Goal: Communication & Community: Answer question/provide support

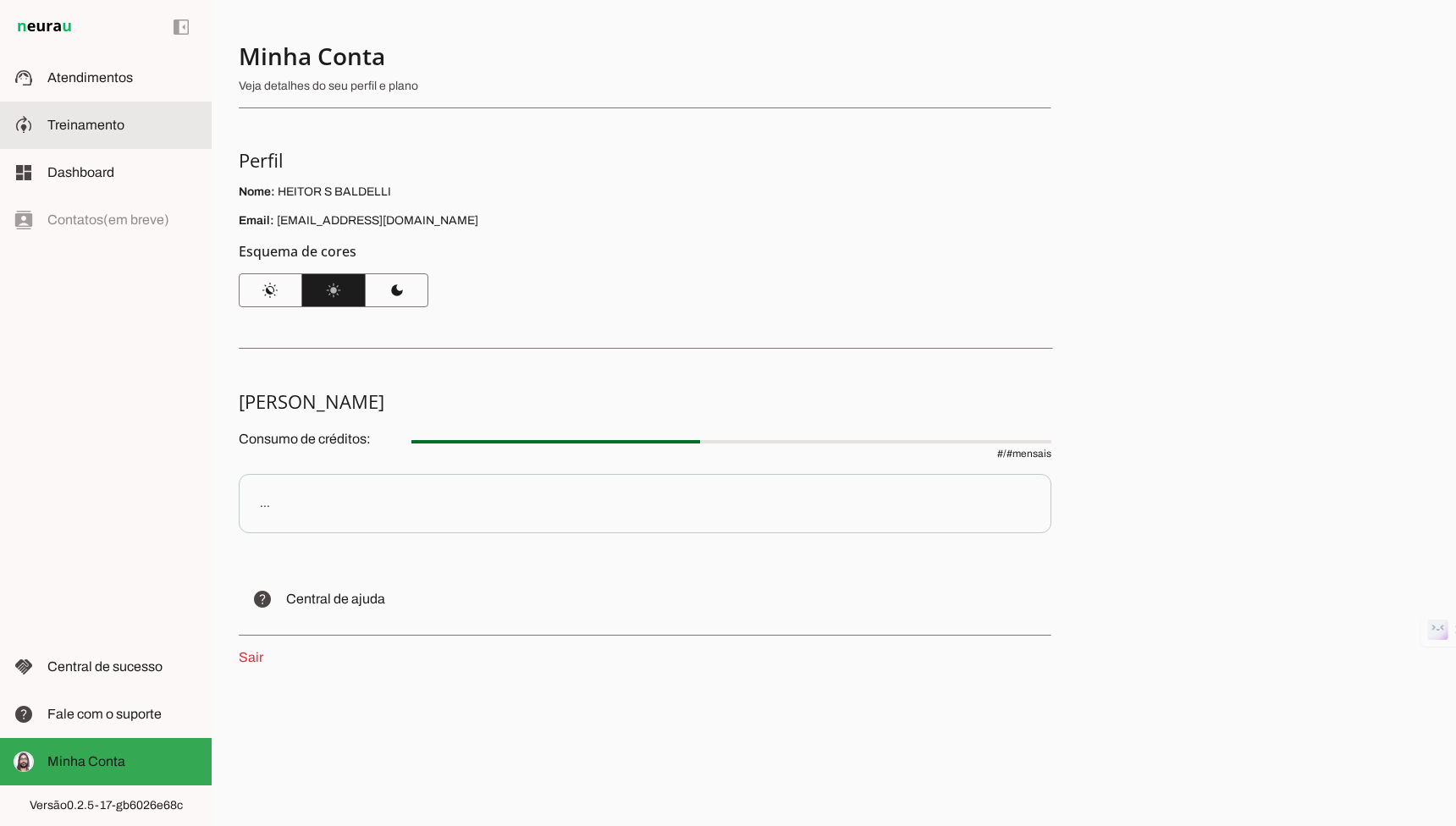
click at [86, 100] on md-item "support_agent Atendimentos Atendimentos" at bounding box center [106, 78] width 212 height 48
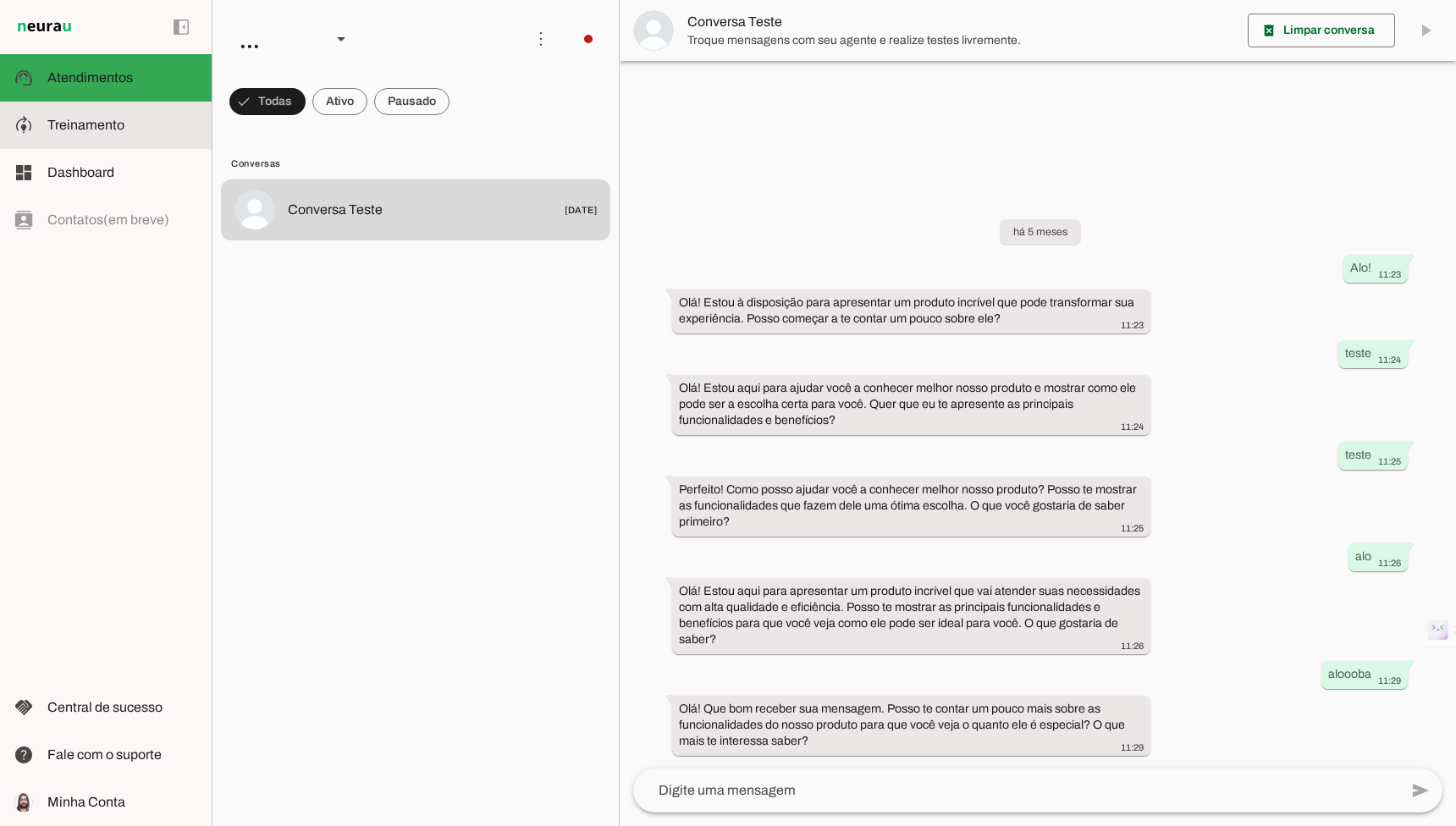
click at [82, 114] on md-item "model_training Treinamento Treinamento" at bounding box center [106, 125] width 212 height 48
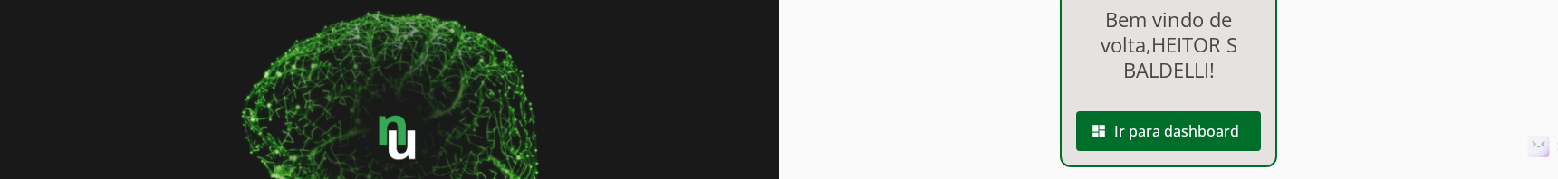
scroll to position [266, 0]
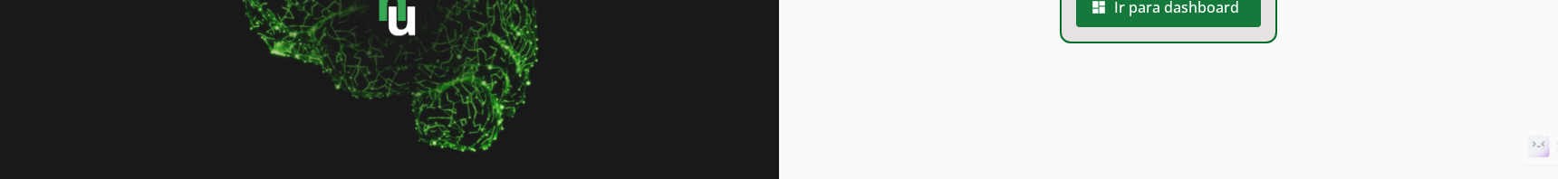
click at [1158, 5] on span at bounding box center [1168, 7] width 185 height 43
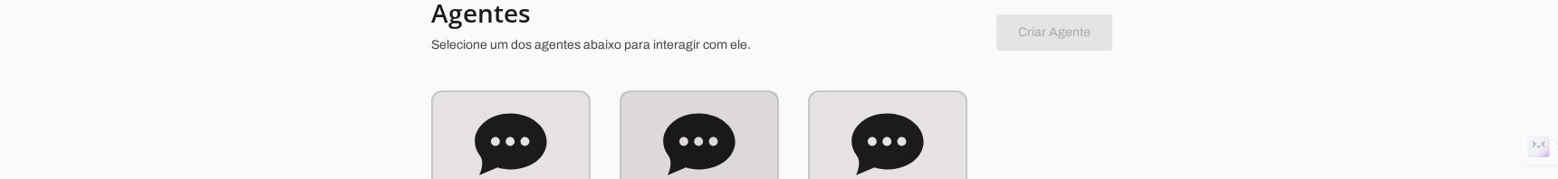
scroll to position [224, 0]
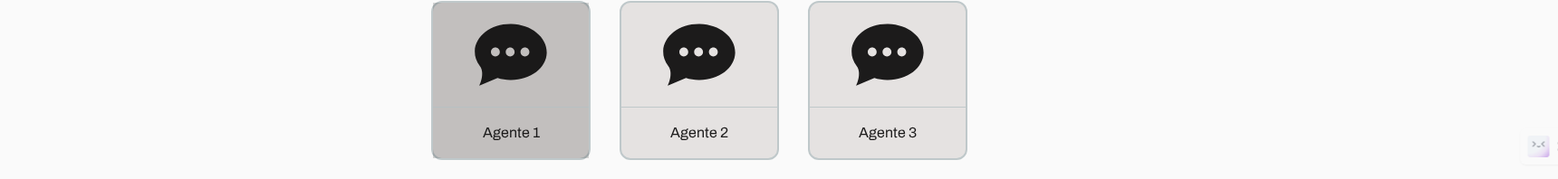
click at [531, 66] on icon at bounding box center [511, 55] width 72 height 62
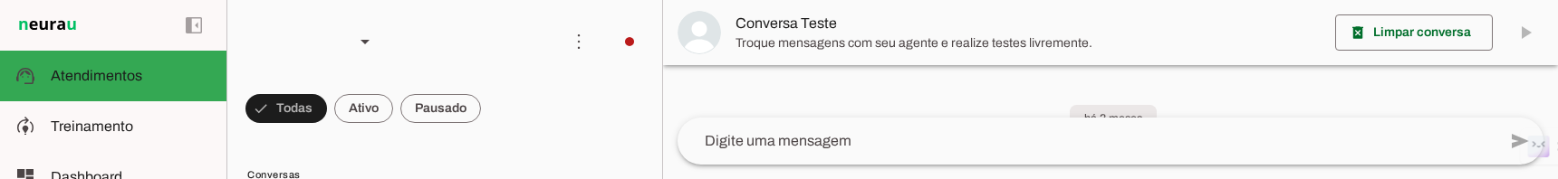
scroll to position [959, 0]
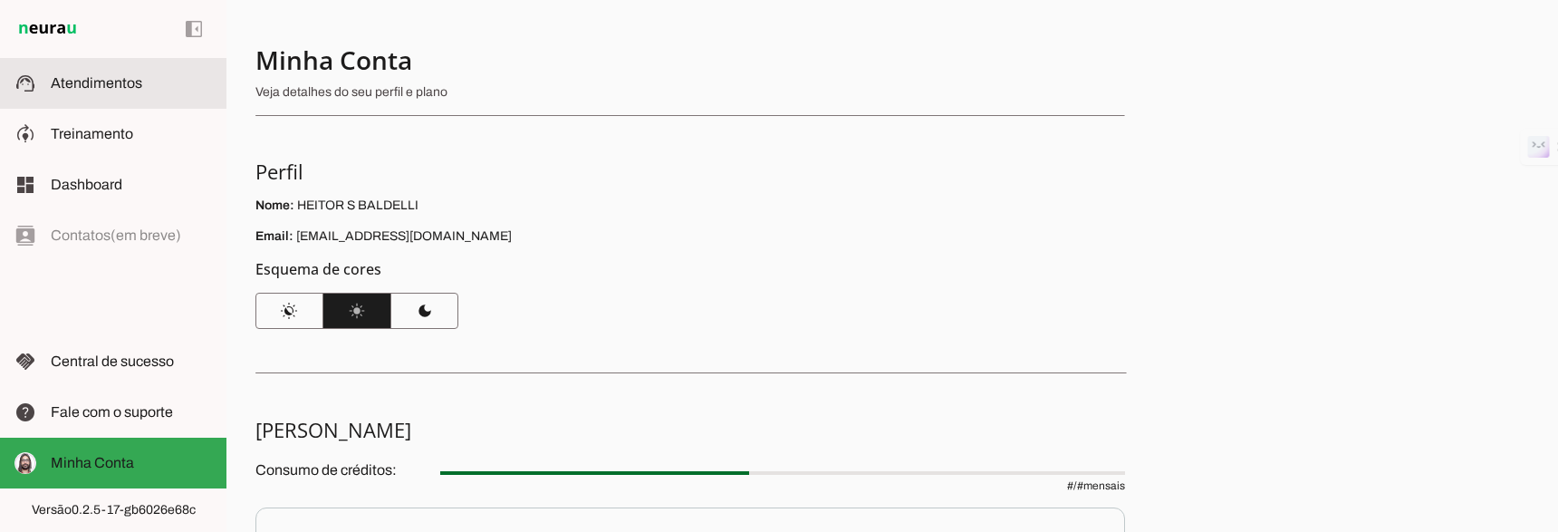
click at [131, 95] on md-item "support_agent Atendimentos Atendimentos" at bounding box center [113, 83] width 227 height 51
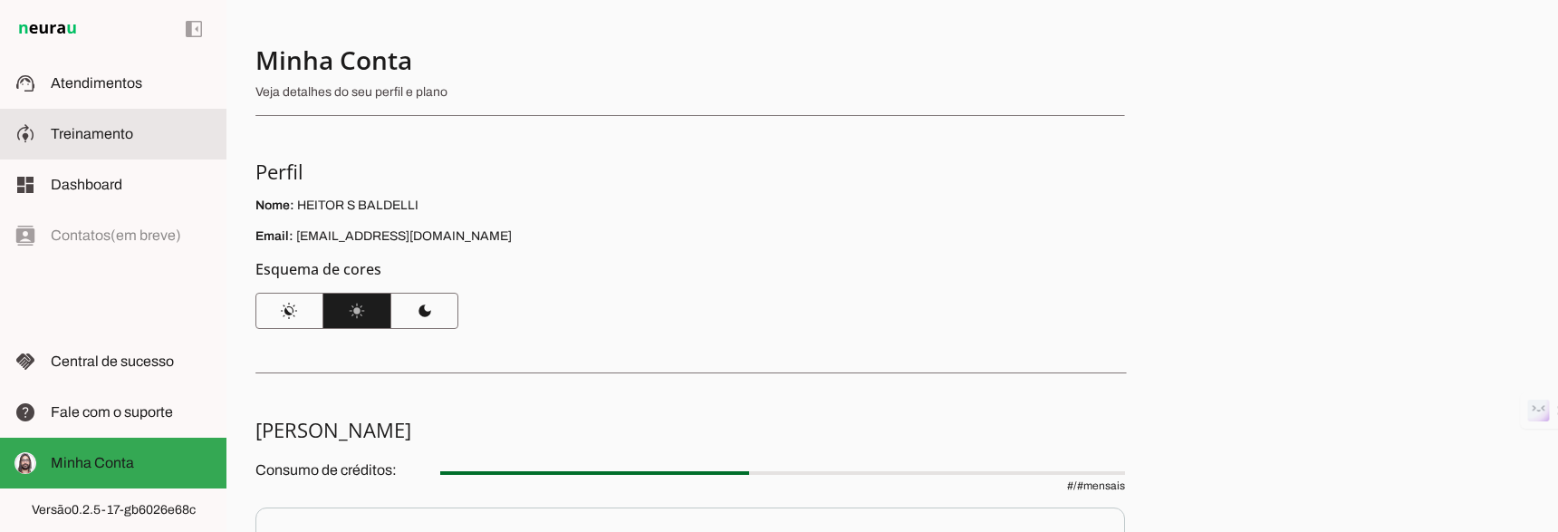
click at [107, 110] on md-item "model_training Treinamento Treinamento" at bounding box center [113, 134] width 227 height 51
click at [0, 0] on robot-train-page at bounding box center [0, 0] width 0 height 0
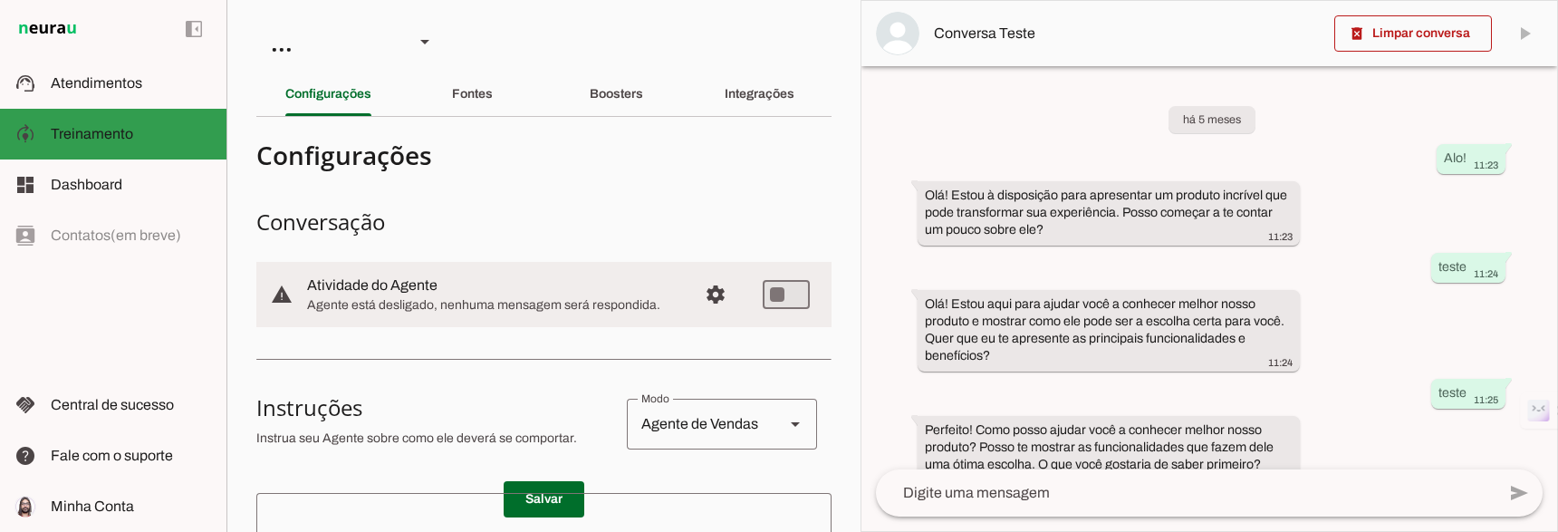
scroll to position [311, 0]
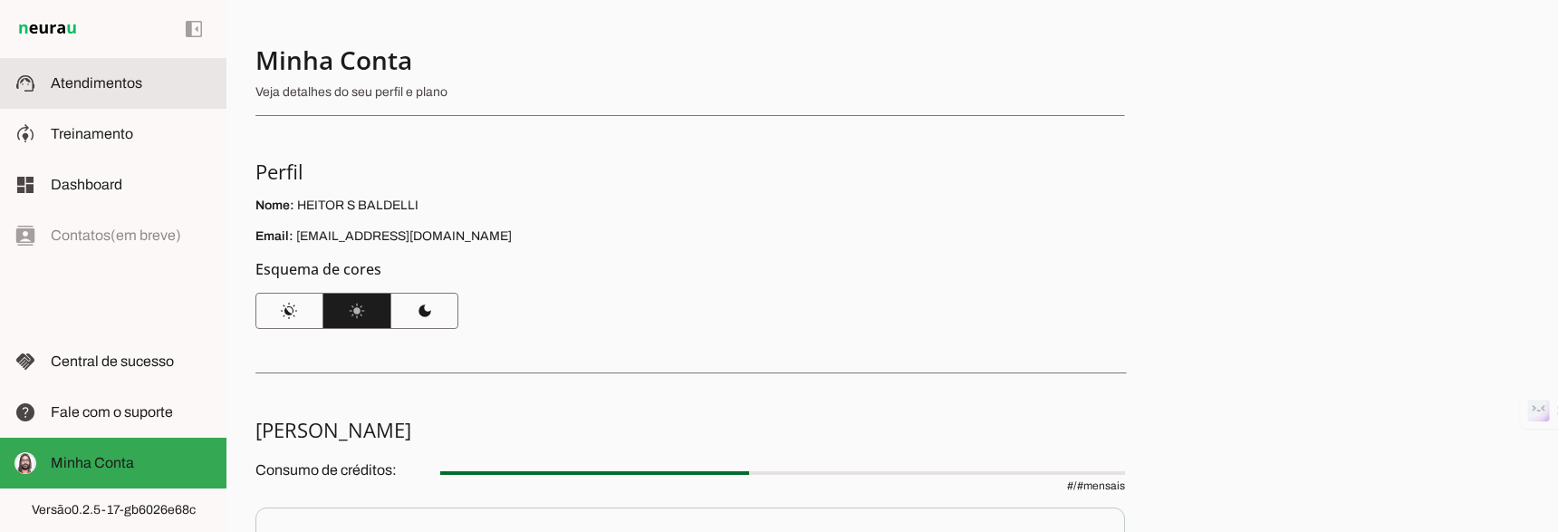
click at [189, 98] on md-item "support_agent Atendimentos Atendimentos" at bounding box center [113, 83] width 227 height 51
click at [188, 101] on md-item "support_agent Atendimentos Atendimentos" at bounding box center [113, 83] width 227 height 51
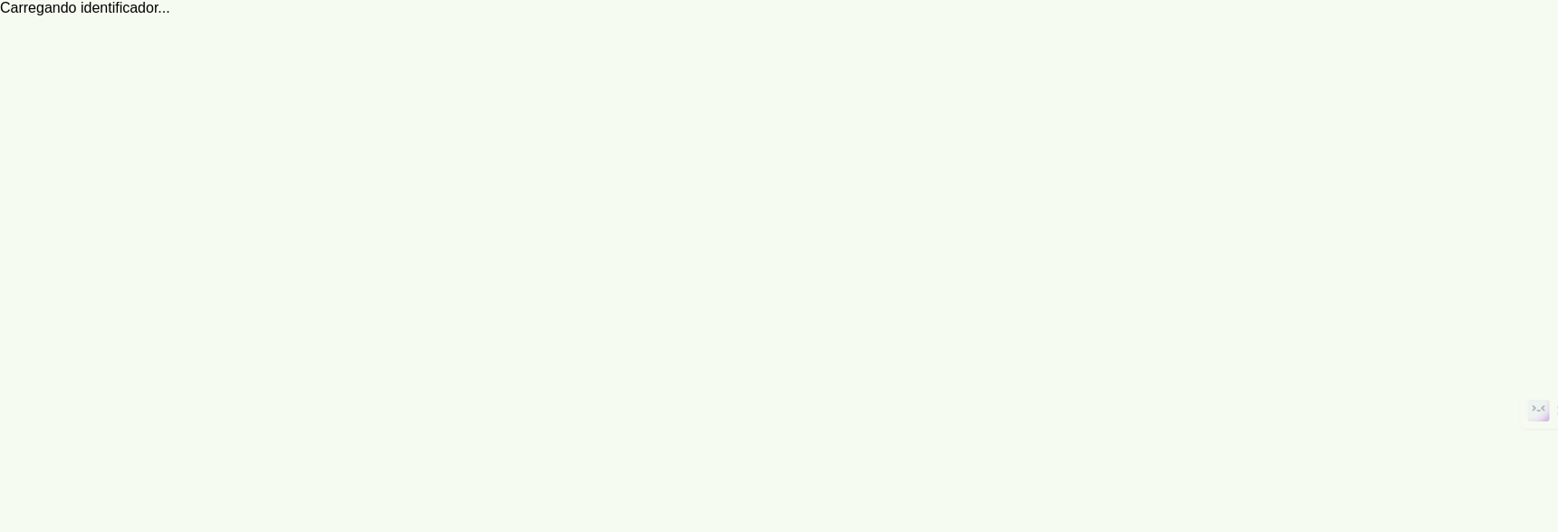
click at [0, 0] on md-item "support_agent Atendimentos Atendimentos" at bounding box center [0, 0] width 0 height 0
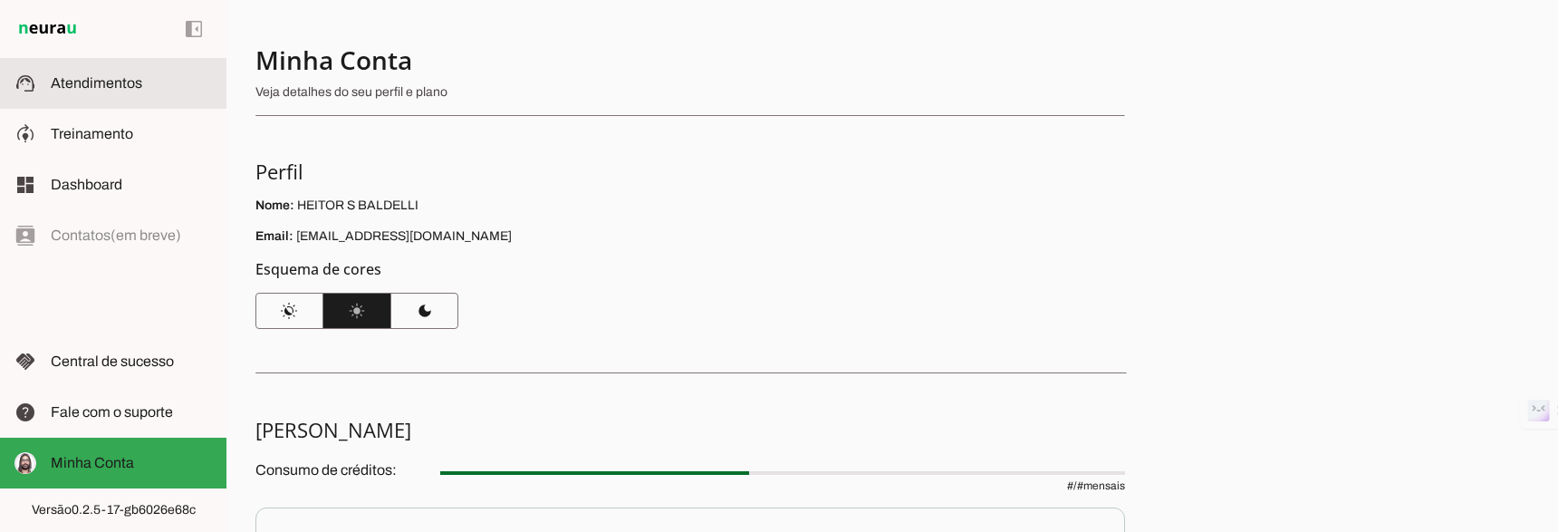
click at [188, 101] on md-item "support_agent Atendimentos Atendimentos" at bounding box center [113, 83] width 227 height 51
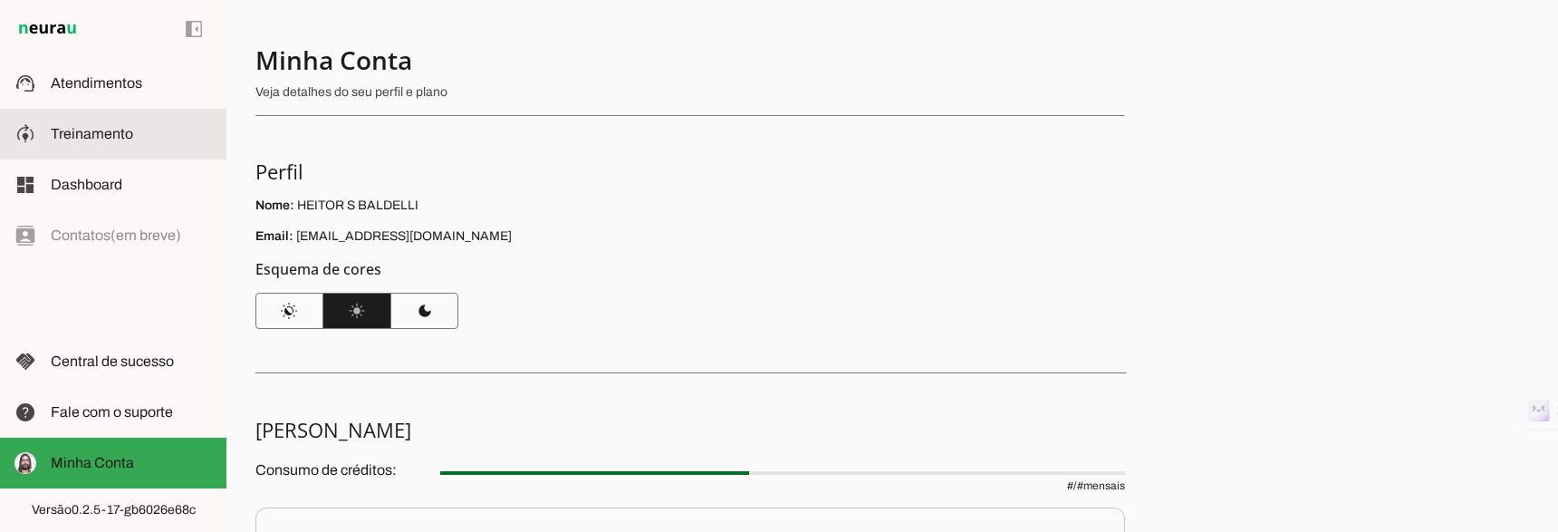
click at [118, 122] on md-item "model_training Treinamento Treinamento" at bounding box center [113, 134] width 227 height 51
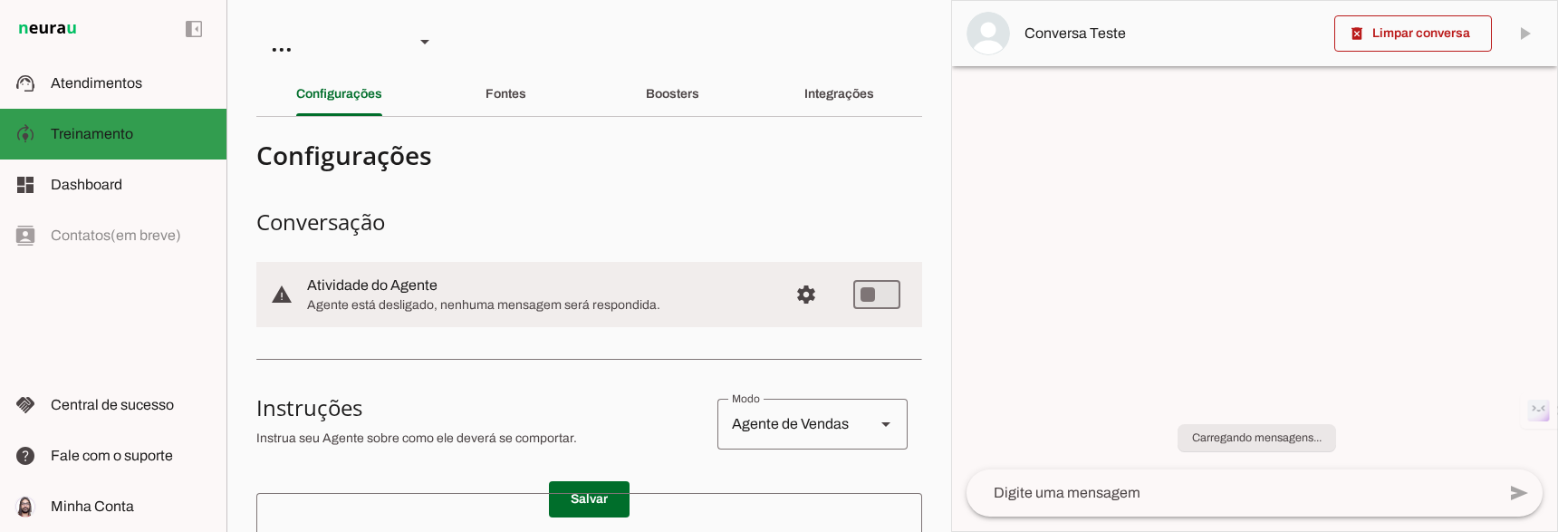
scroll to position [311, 0]
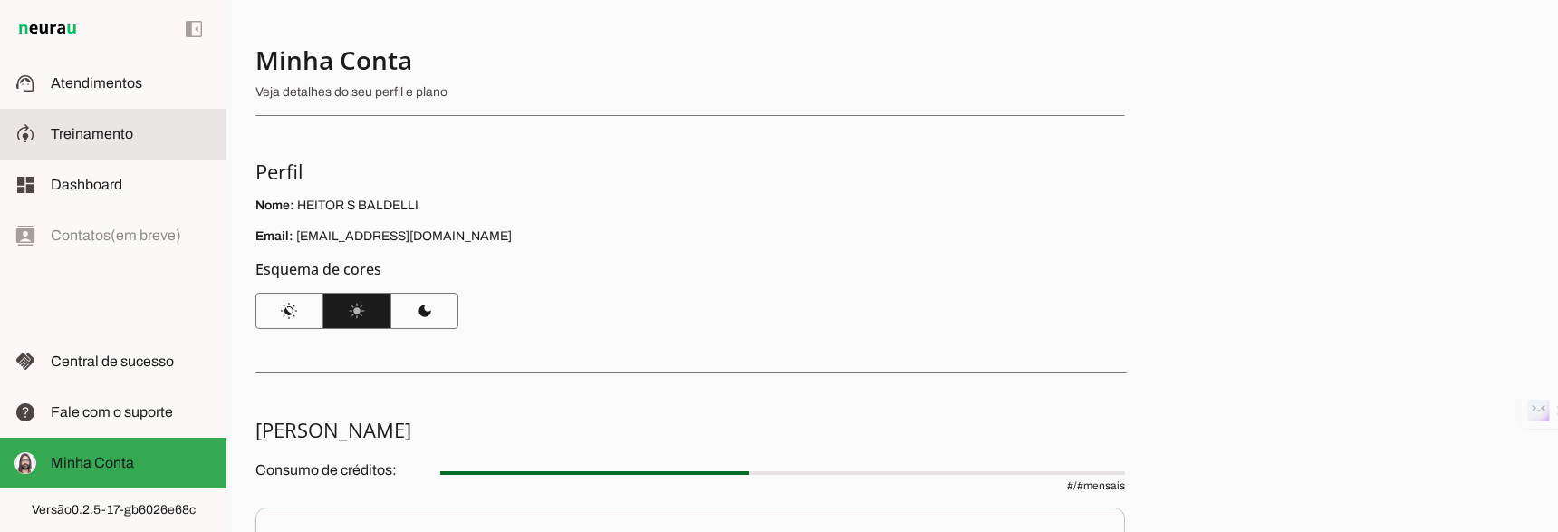
click at [150, 85] on slot at bounding box center [131, 83] width 161 height 22
click at [195, 112] on md-item "model_training Treinamento Treinamento" at bounding box center [113, 134] width 227 height 51
click at [188, 92] on slot at bounding box center [131, 83] width 161 height 22
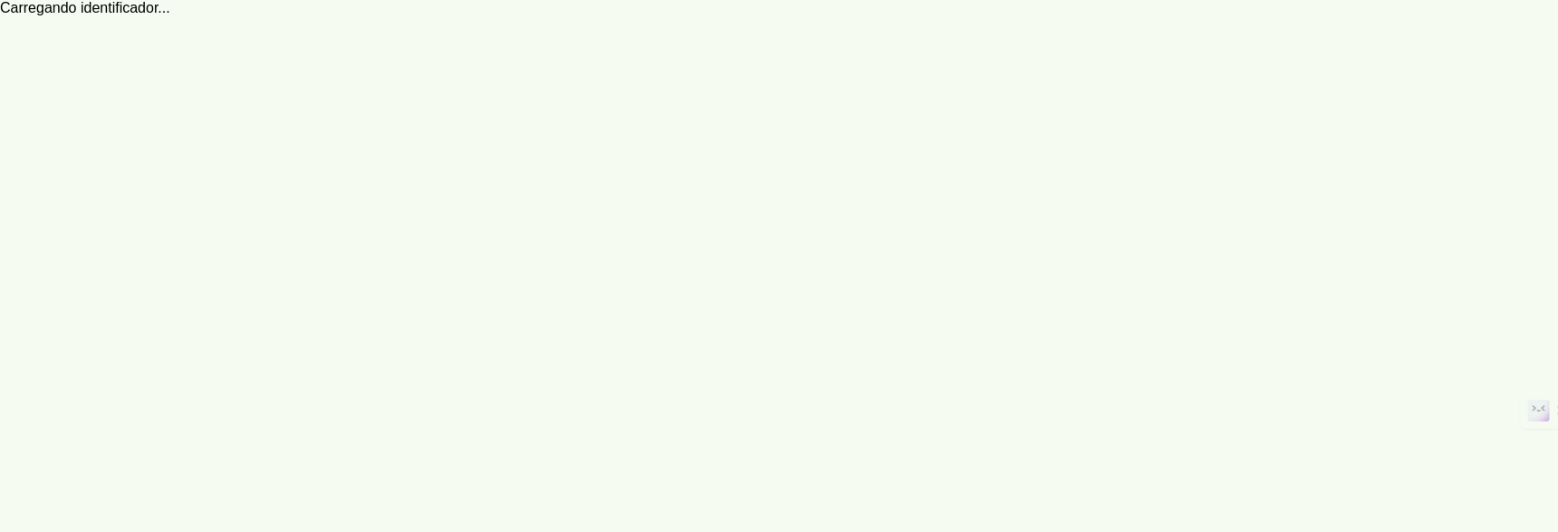
click at [0, 0] on md-item "dashboard Dashboard Dashboard" at bounding box center [0, 0] width 0 height 0
click at [178, 179] on robot-train-page at bounding box center [779, 266] width 1558 height 532
click at [178, 194] on robot-train-page at bounding box center [779, 266] width 1558 height 532
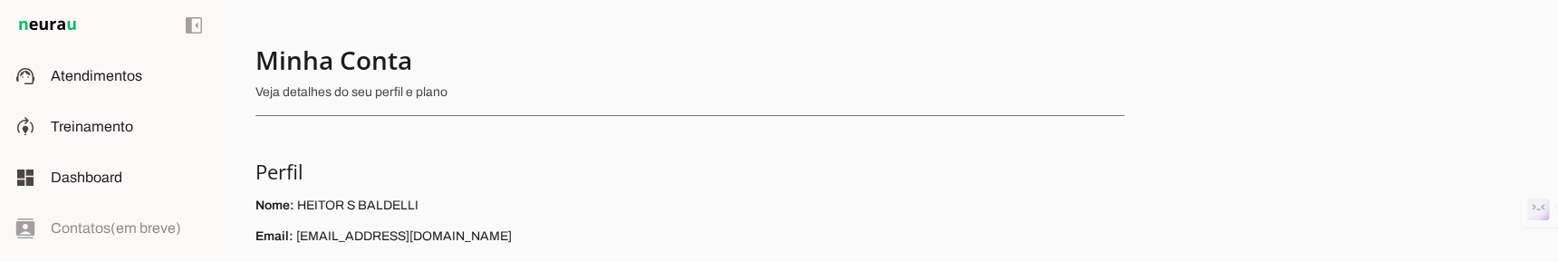
click at [424, 123] on section "Minha Conta Veja detalhes do seu perfil e plano Perfil Nome: HEITOR S BALDELLI …" at bounding box center [691, 185] width 870 height 285
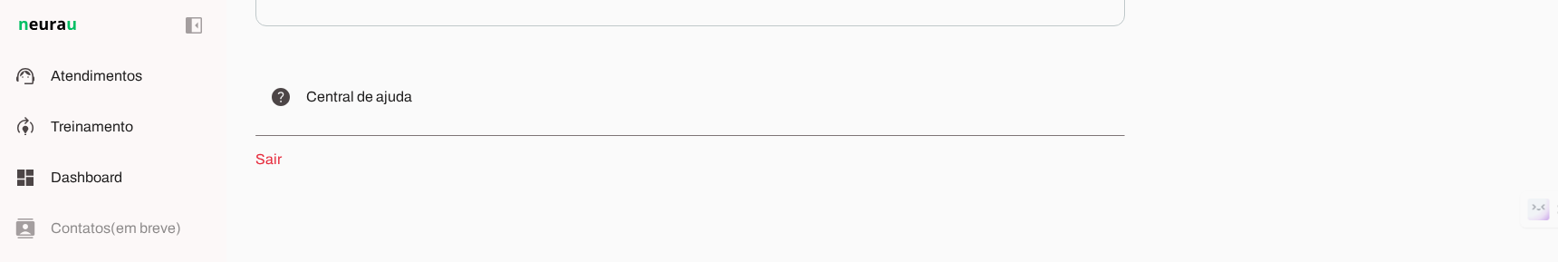
scroll to position [554, 0]
click at [286, 156] on p "Sair" at bounding box center [691, 150] width 870 height 22
click at [274, 153] on link "Sair" at bounding box center [269, 148] width 26 height 15
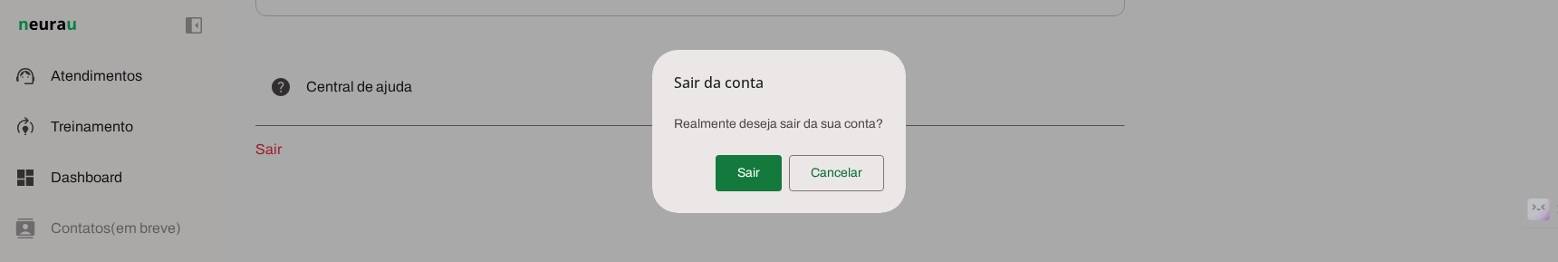
click at [716, 149] on div "Sair Cancelar" at bounding box center [779, 176] width 254 height 72
click at [737, 157] on span at bounding box center [749, 172] width 66 height 43
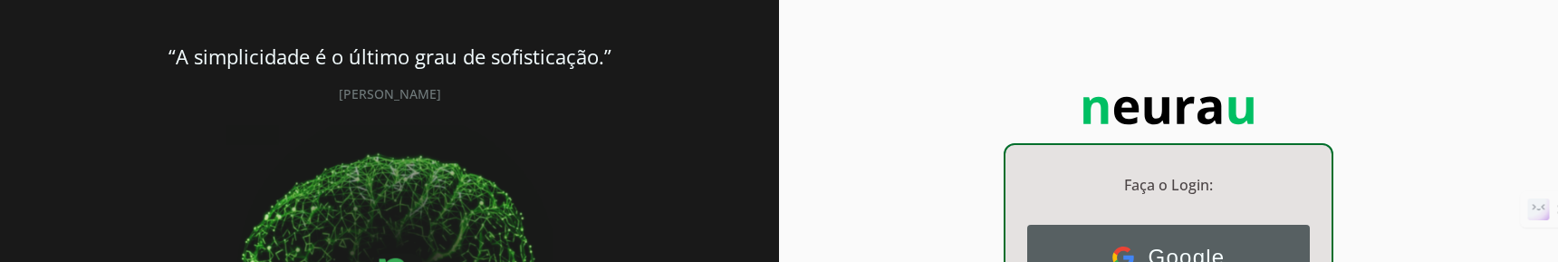
click at [1132, 244] on button "Google Google" at bounding box center [1168, 257] width 283 height 65
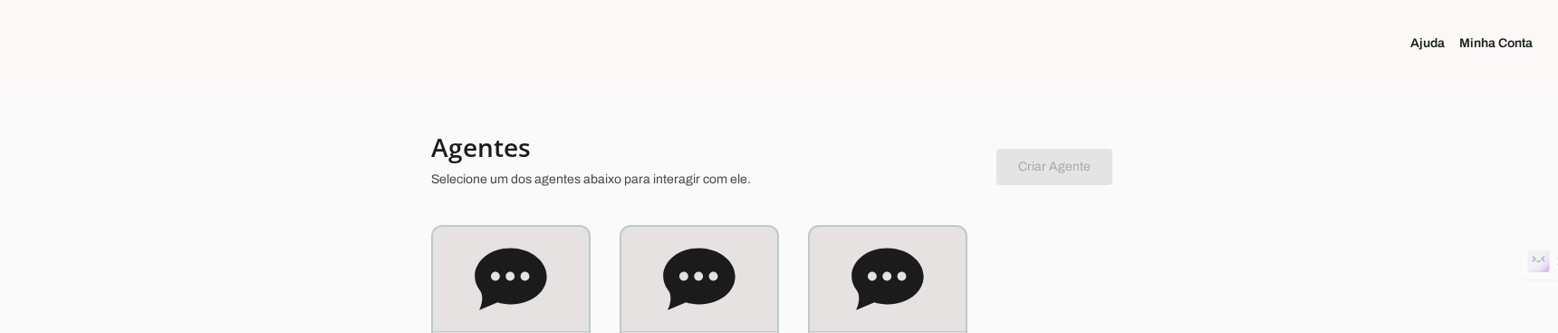
scroll to position [196, 0]
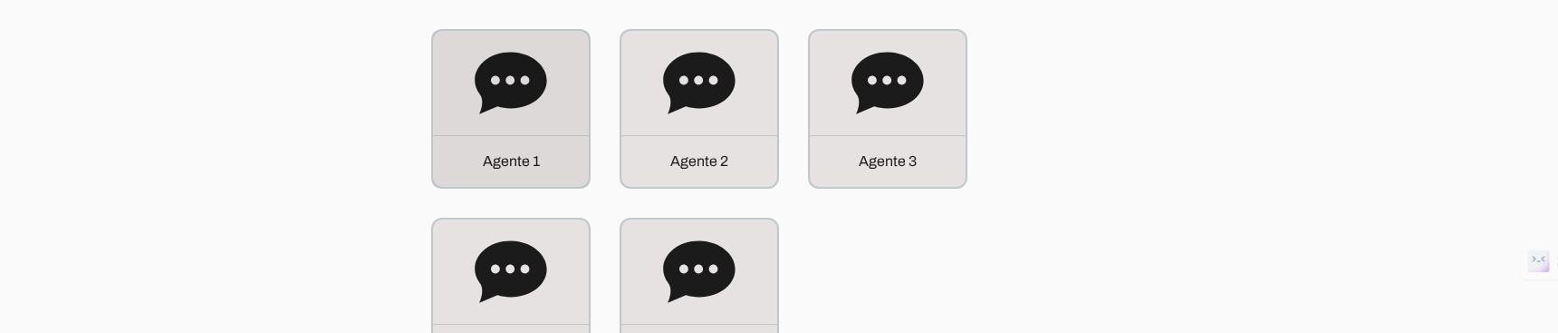
click at [448, 142] on div "A g e n t e 1" at bounding box center [511, 161] width 156 height 52
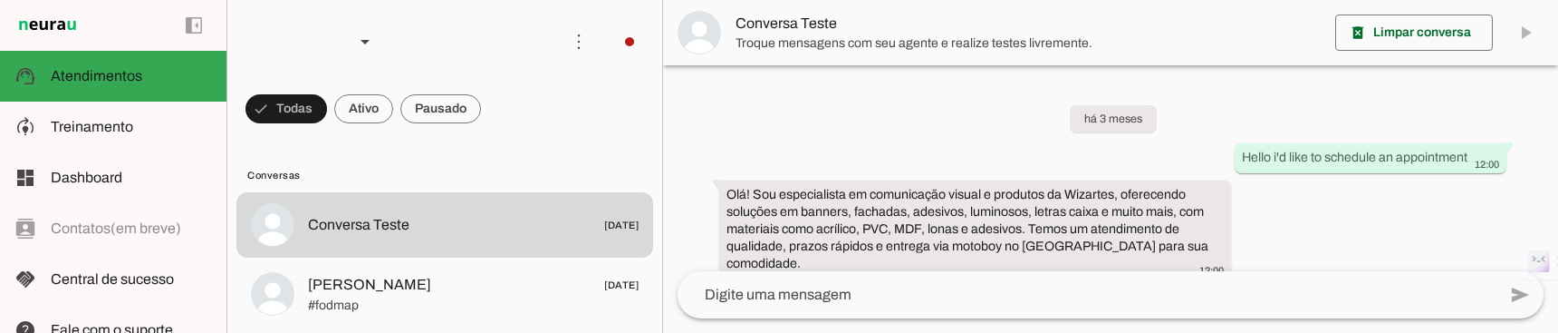
scroll to position [805, 0]
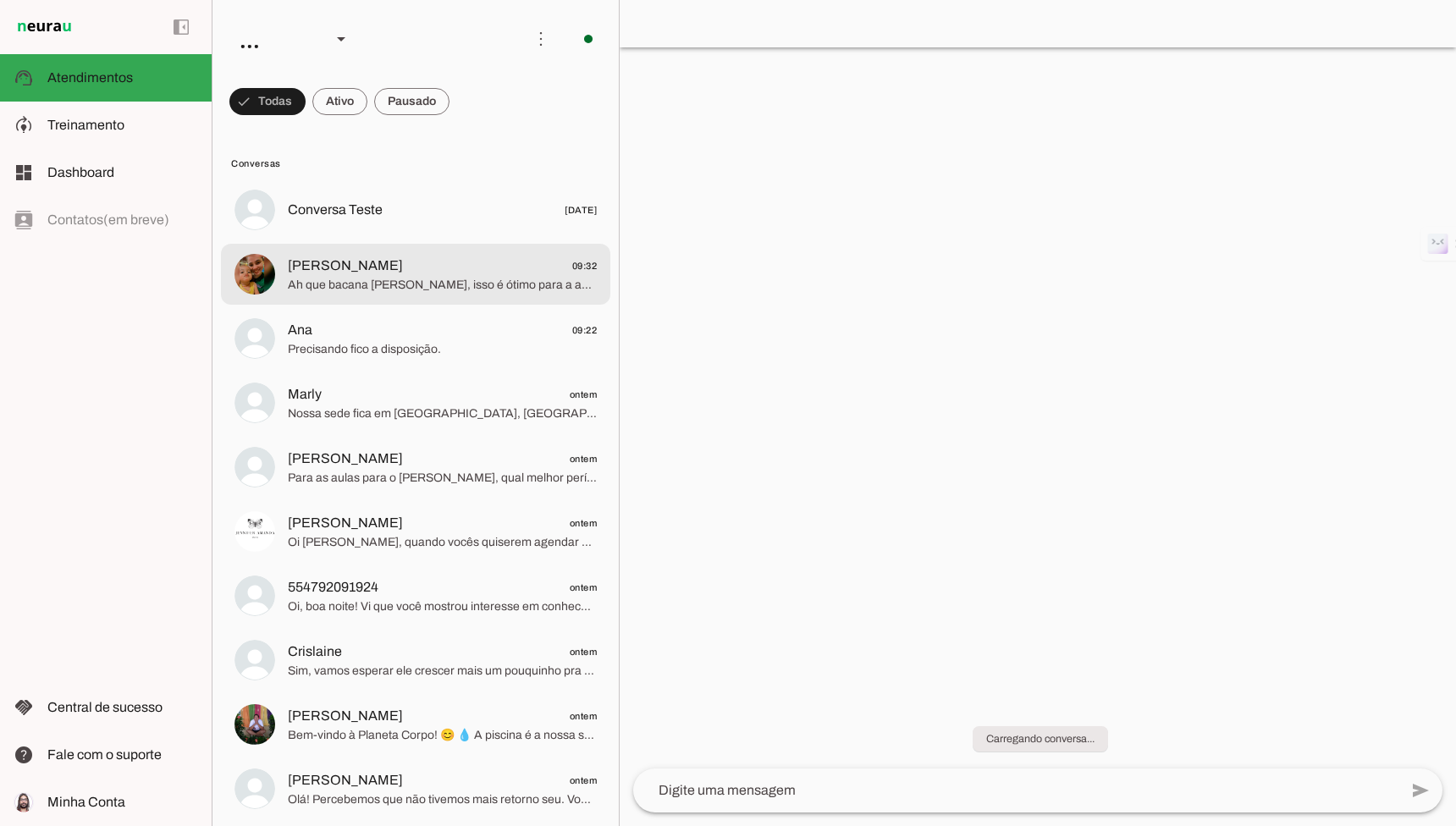
click at [374, 302] on md-item "Jessica Simas Santana 09:32 Ah que bacana Jessica, isso é ótimo para a adaptaçã…" at bounding box center [415, 274] width 390 height 61
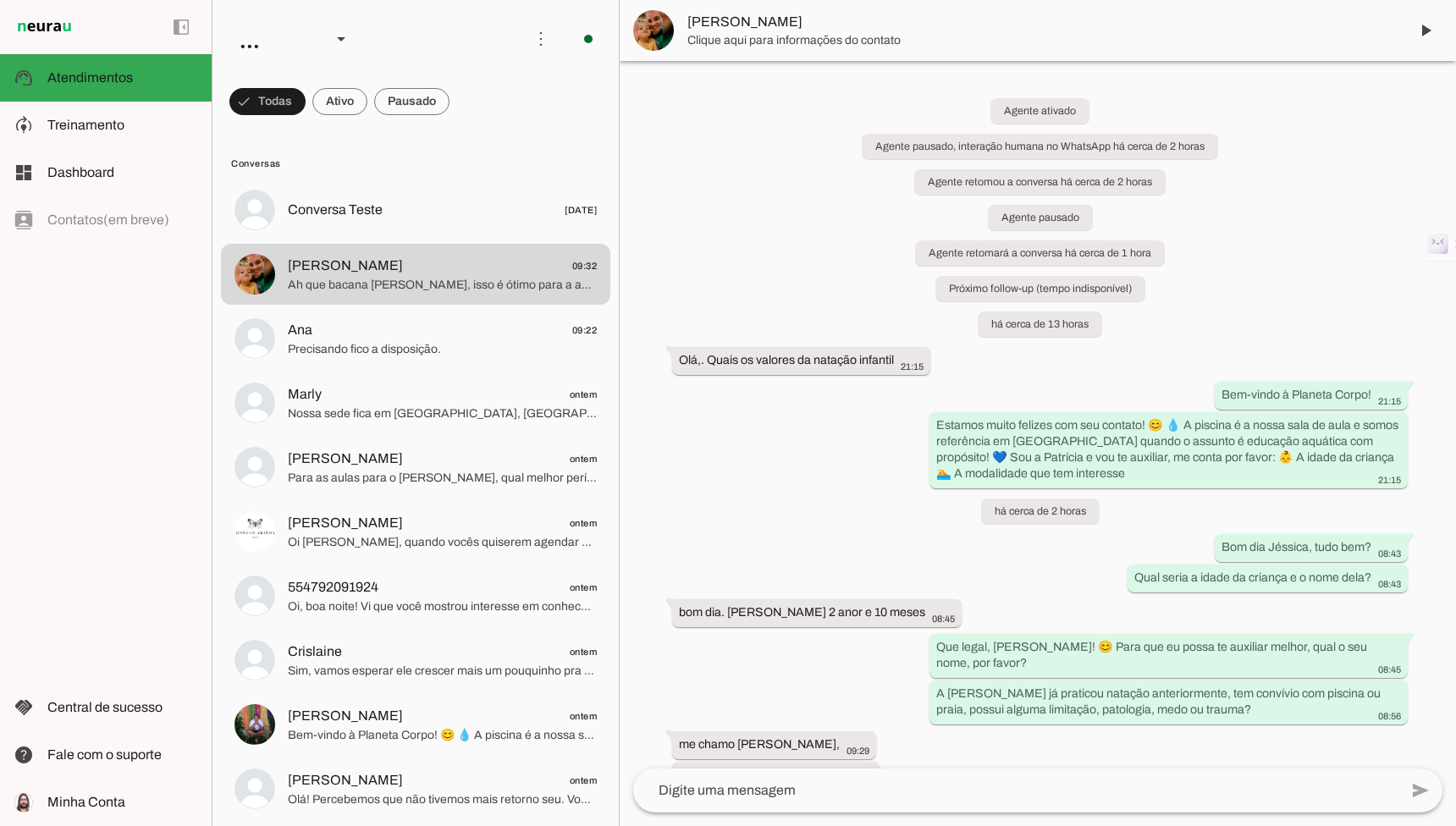
scroll to position [208, 0]
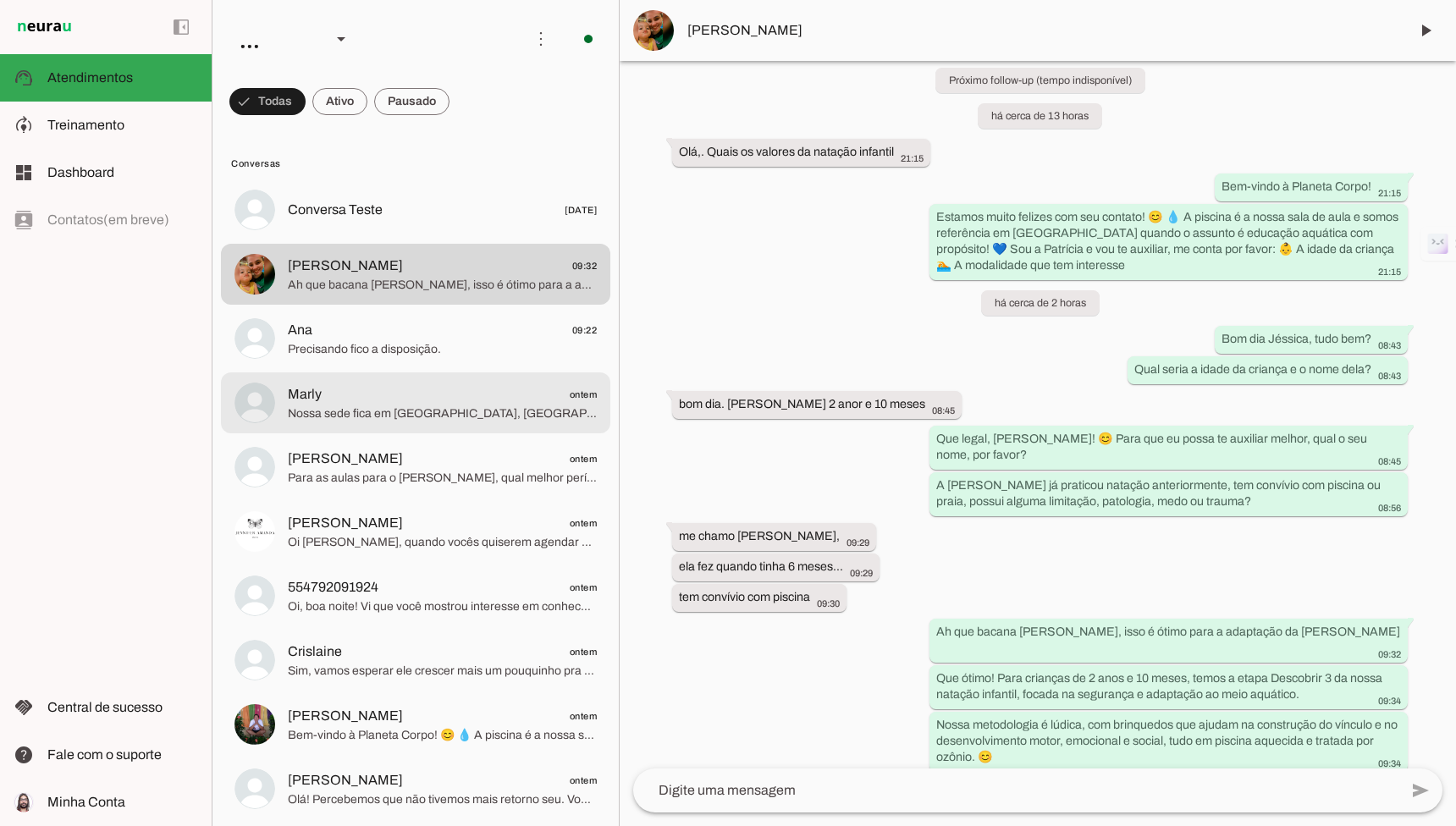
click at [505, 310] on span "Marly ontem" at bounding box center [442, 394] width 309 height 21
